Goal: Information Seeking & Learning: Find specific fact

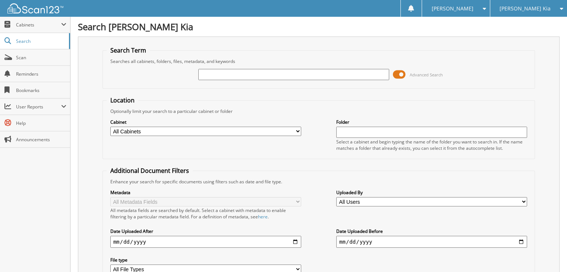
click at [271, 75] on input "text" at bounding box center [293, 74] width 191 height 11
type input "132033"
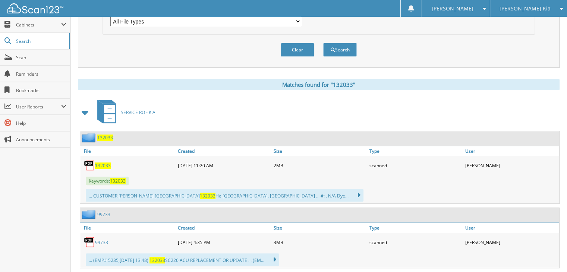
scroll to position [261, 0]
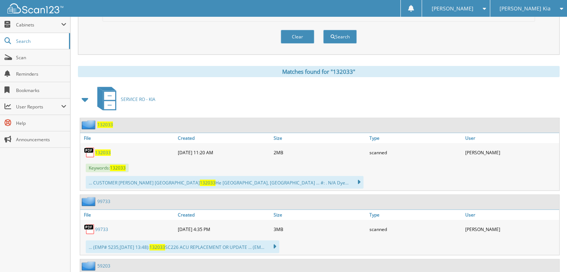
click at [105, 121] on span "132033" at bounding box center [105, 124] width 16 height 6
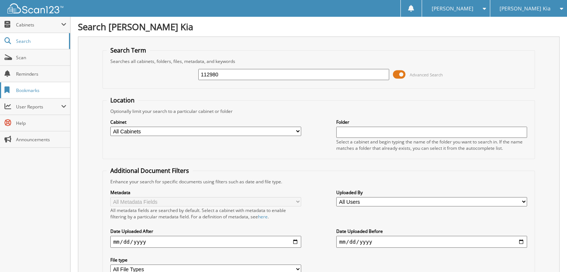
type input "112980"
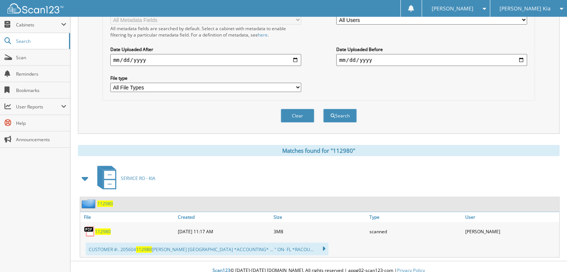
scroll to position [182, 0]
click at [103, 200] on span "112980" at bounding box center [105, 203] width 16 height 6
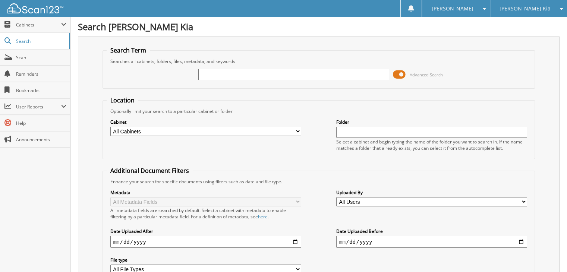
click at [246, 75] on input "text" at bounding box center [293, 74] width 191 height 11
type input "134733"
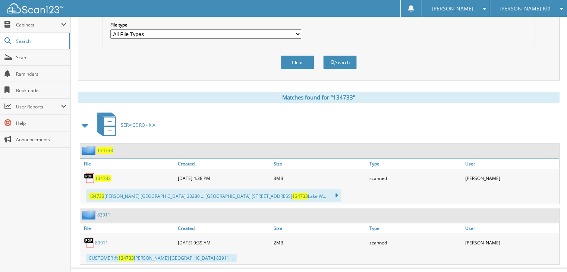
scroll to position [241, 0]
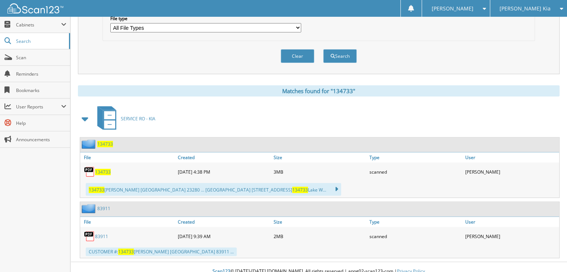
click at [105, 141] on span "134733" at bounding box center [105, 144] width 16 height 6
